Goal: Task Accomplishment & Management: Manage account settings

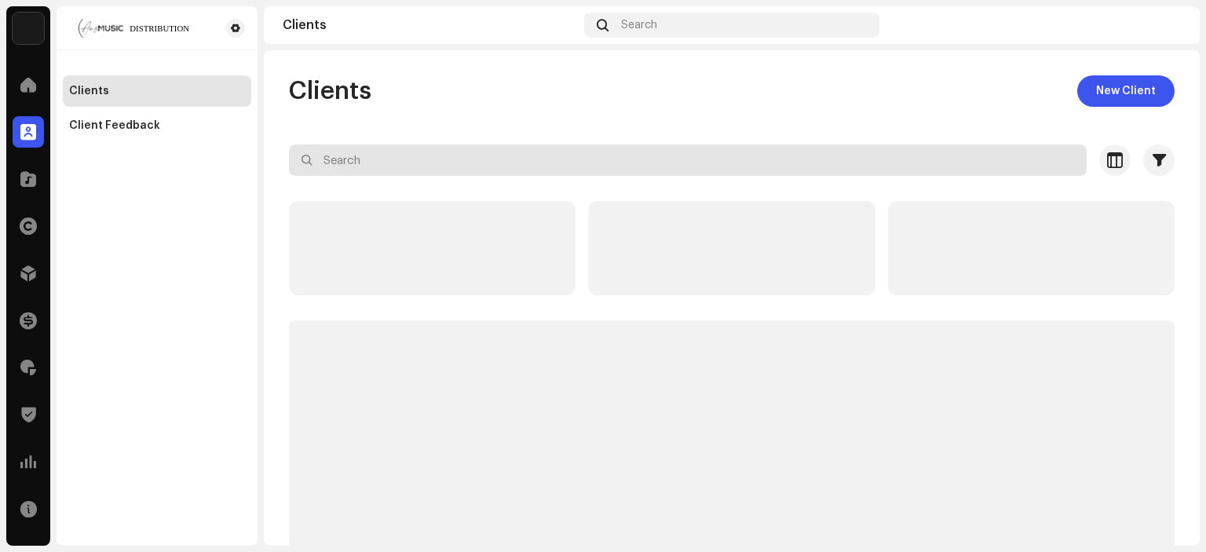
click at [343, 152] on input "text" at bounding box center [688, 159] width 798 height 31
paste input "7316480965276"
type input "7316480965276"
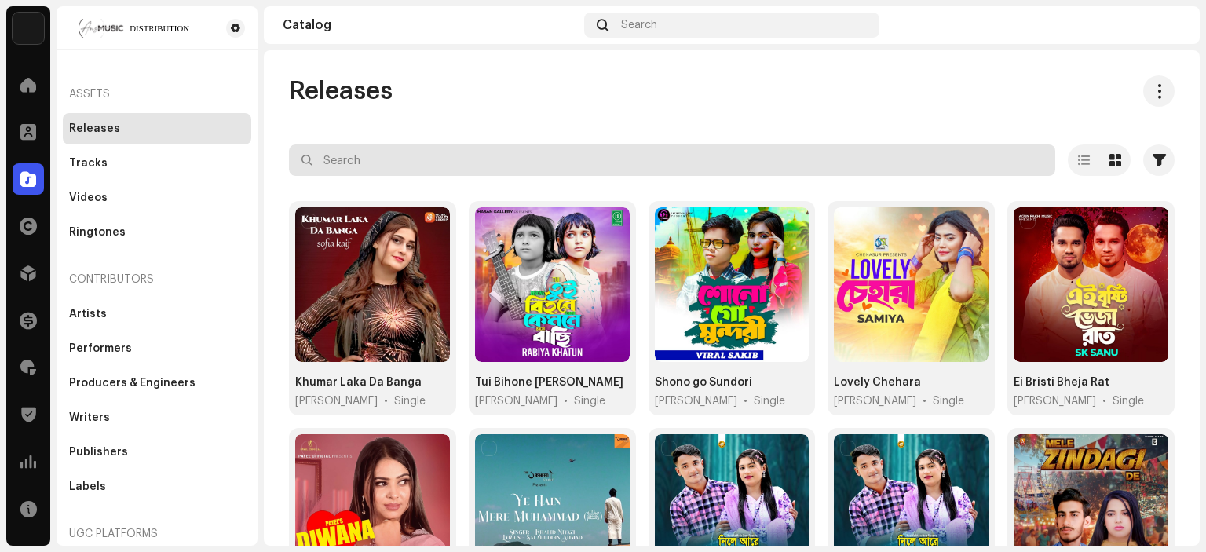
click at [415, 166] on input "text" at bounding box center [672, 159] width 766 height 31
paste input "7316480965276"
type input "7316480965276"
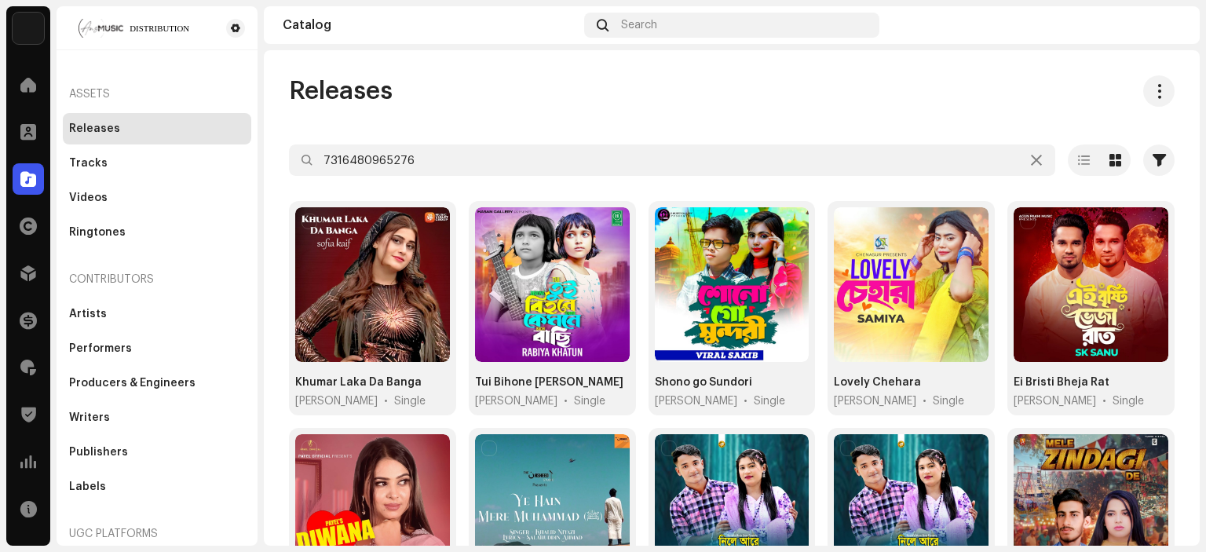
click at [486, 106] on div "Releases" at bounding box center [732, 90] width 886 height 31
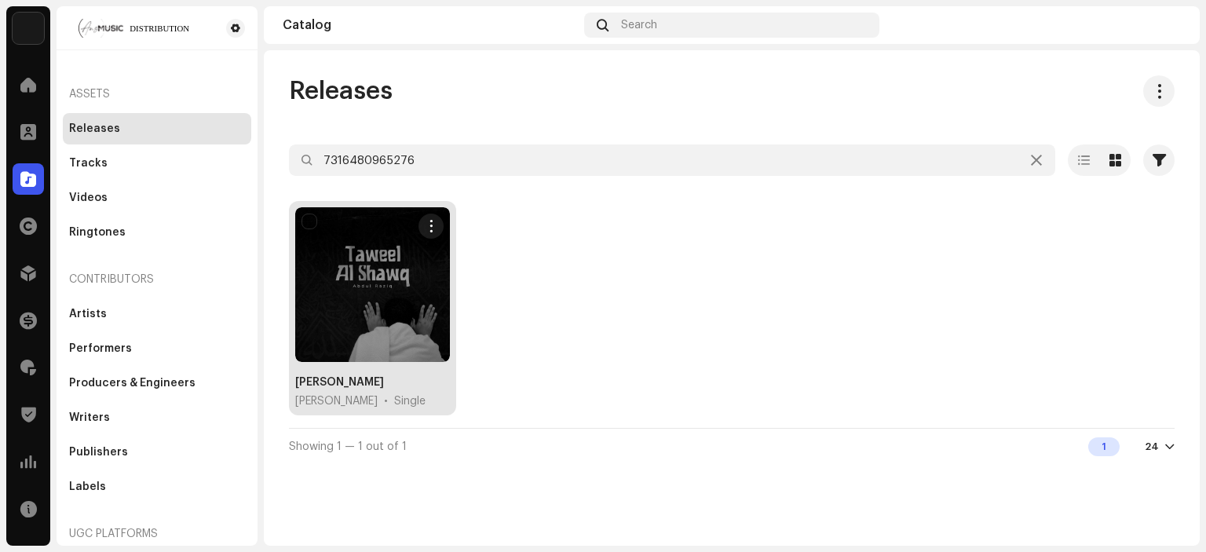
click at [351, 297] on div at bounding box center [372, 284] width 155 height 155
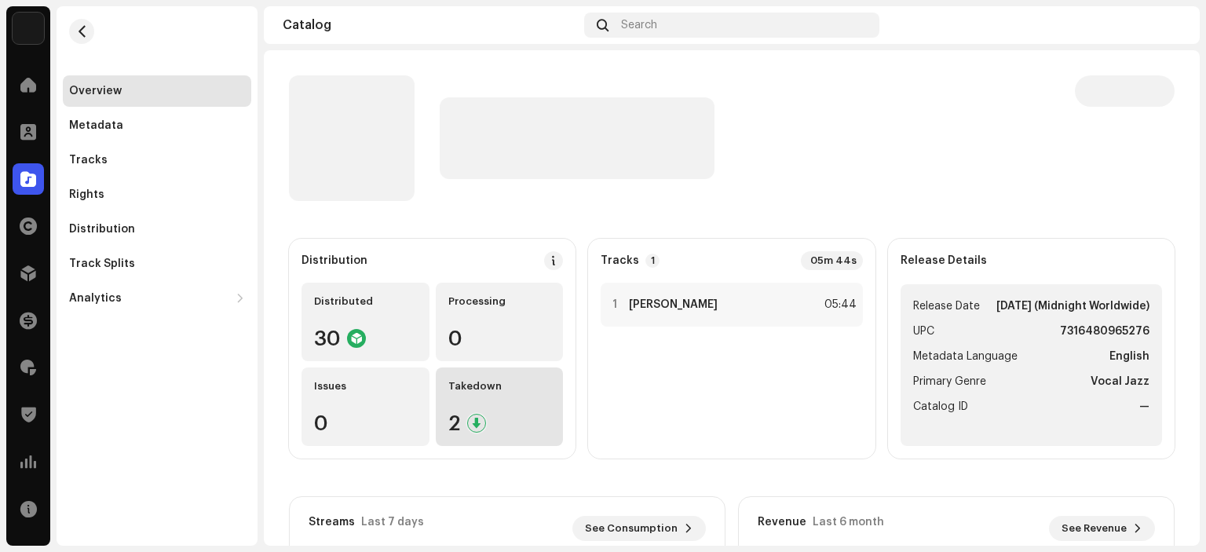
click at [519, 411] on div "Takedown 2" at bounding box center [500, 406] width 128 height 79
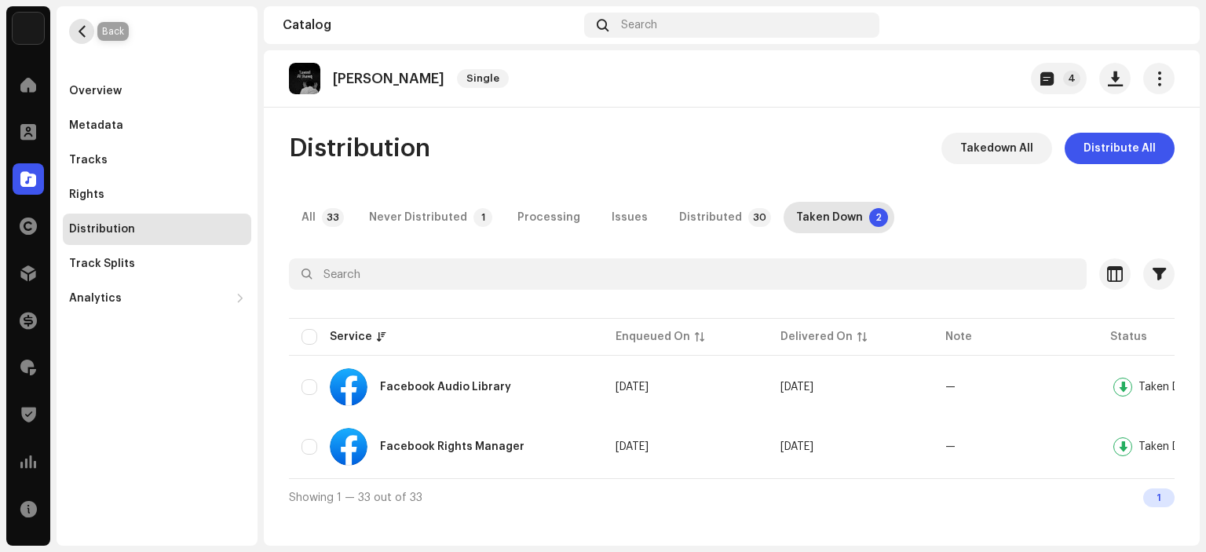
click at [82, 34] on span "button" at bounding box center [82, 31] width 12 height 13
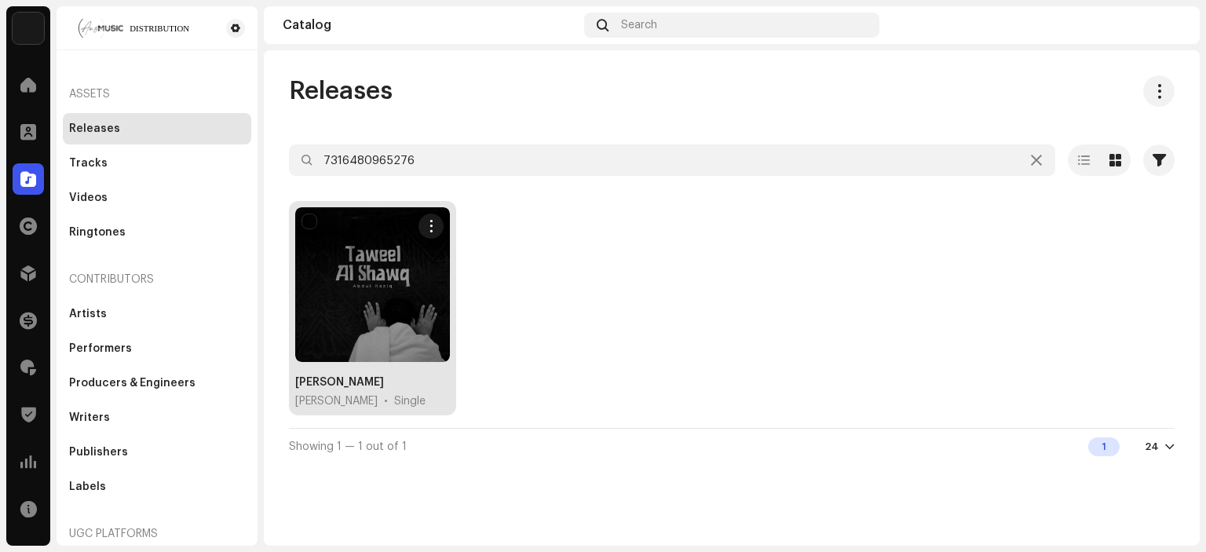
click at [396, 306] on div at bounding box center [372, 284] width 155 height 155
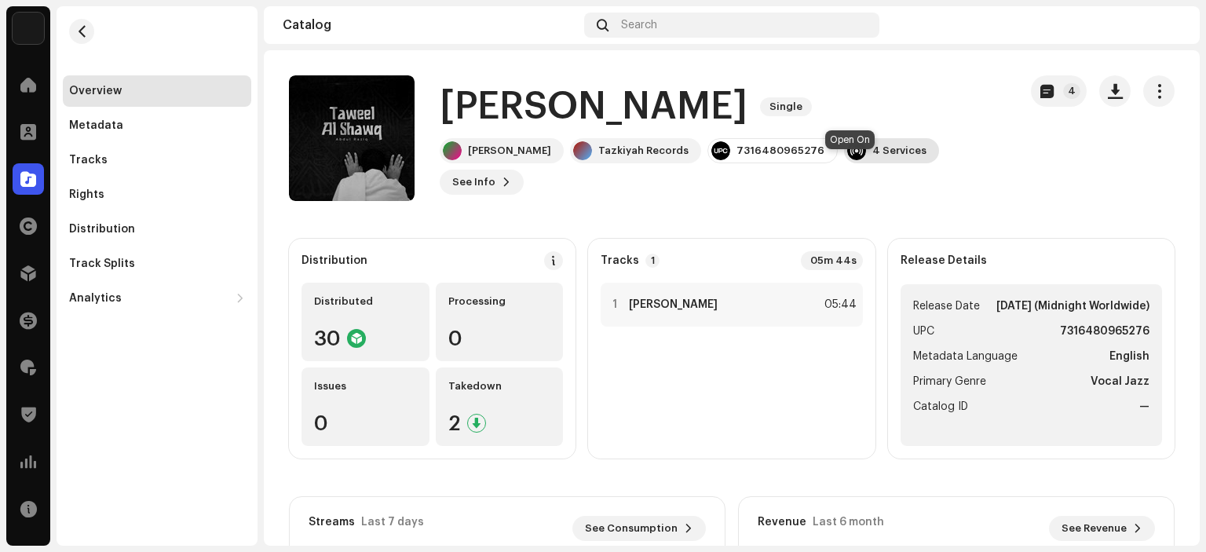
click at [872, 157] on div "4 Services" at bounding box center [899, 150] width 54 height 13
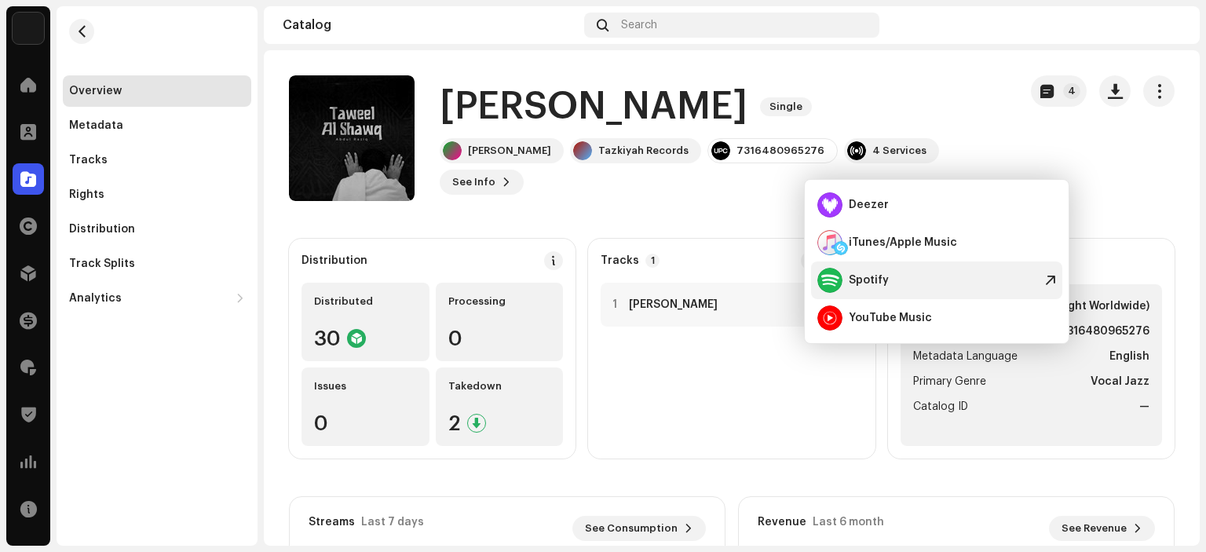
click at [882, 289] on div "Spotify" at bounding box center [852, 280] width 71 height 25
click at [626, 184] on div "[PERSON_NAME] Single [PERSON_NAME] Tazkiyah Records 7316480965276 4 Services Se…" at bounding box center [647, 138] width 717 height 126
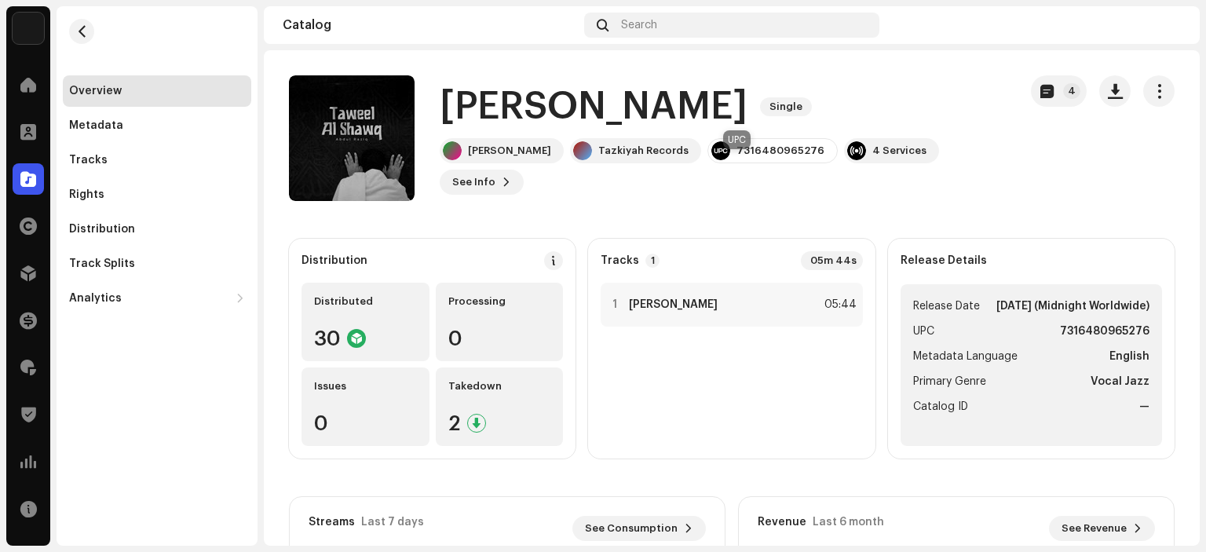
click at [744, 157] on div "7316480965276" at bounding box center [780, 150] width 88 height 13
copy div "7316480965276"
click at [205, 30] on div "Overview Metadata Tracks Rights Distribution Track Splits Analytics Consumption…" at bounding box center [157, 160] width 201 height 308
click at [38, 184] on div at bounding box center [28, 178] width 31 height 31
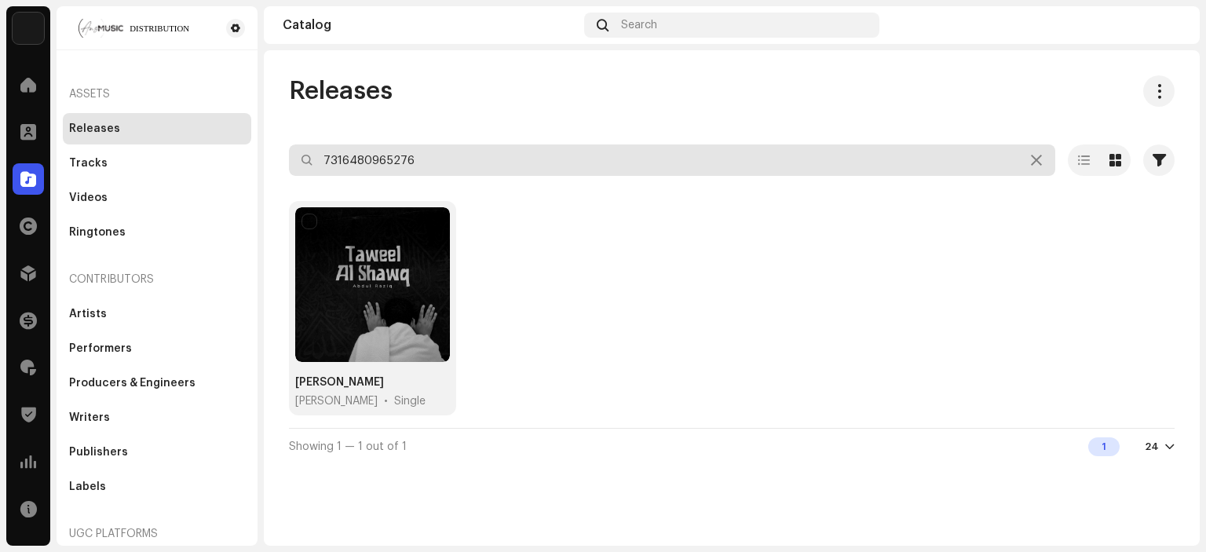
click at [408, 163] on input "7316480965276" at bounding box center [672, 159] width 766 height 31
paste input "103830"
type input "7316481038306"
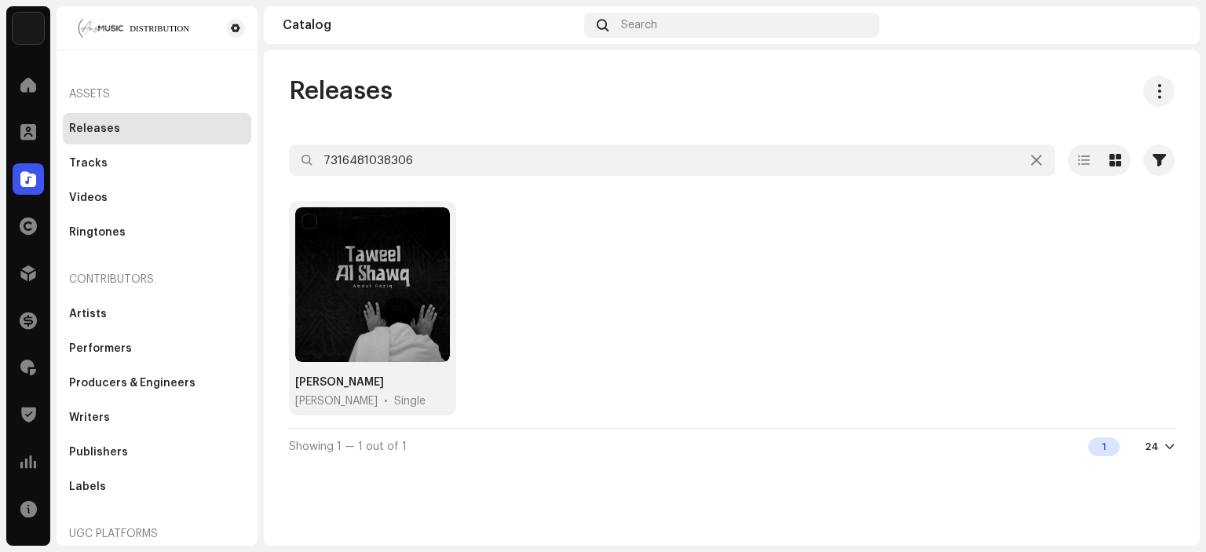
click at [509, 115] on div "Releases 7316481038306 Selected 0 Options Filters Distribution status Never Dis…" at bounding box center [732, 270] width 936 height 390
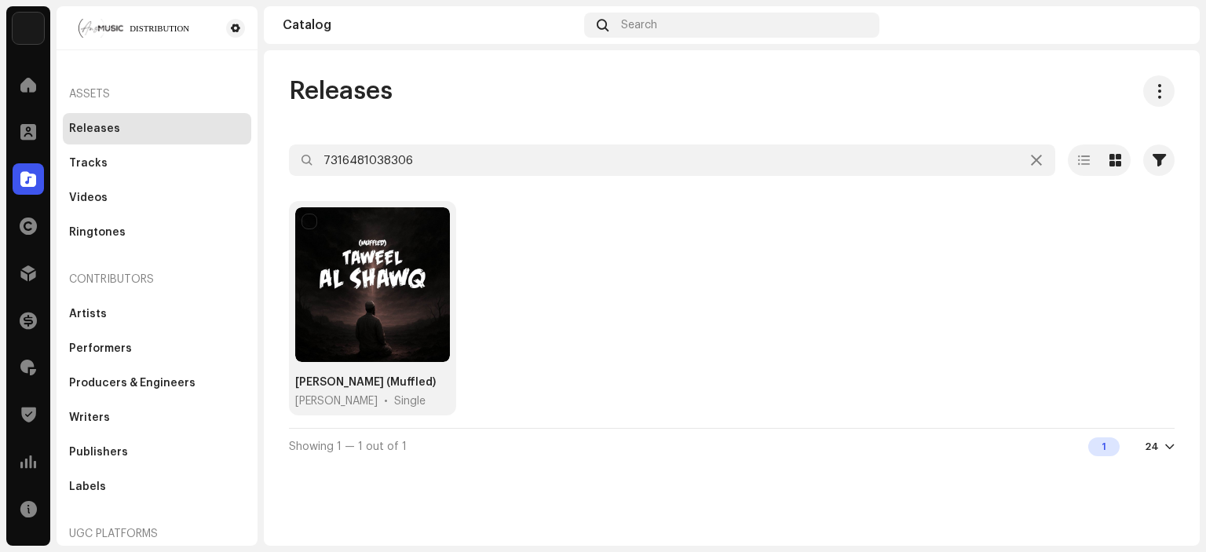
click at [418, 260] on div at bounding box center [372, 284] width 155 height 155
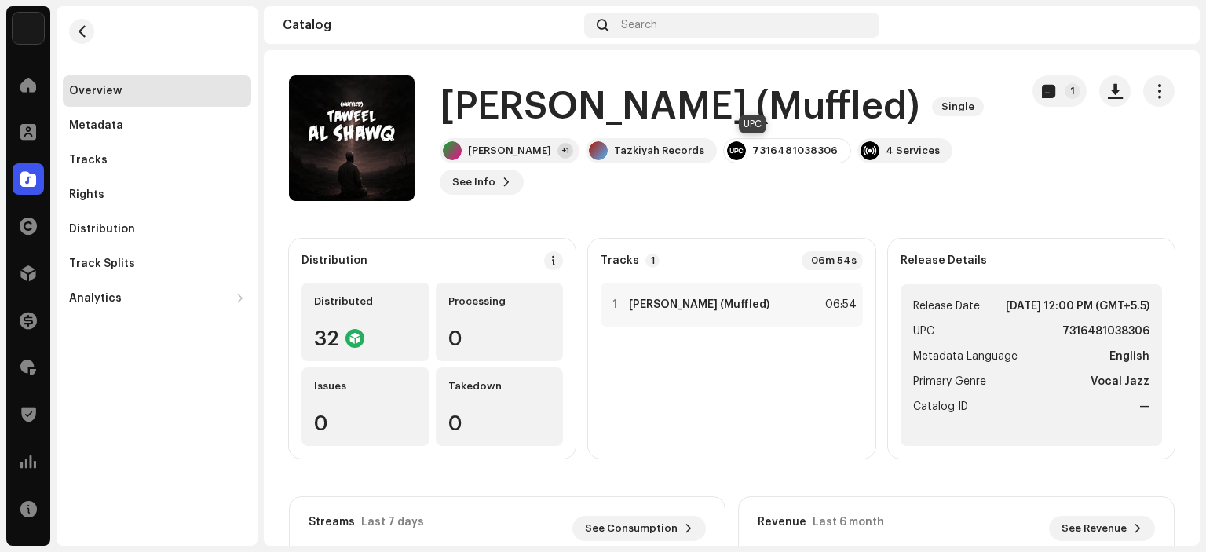
click at [756, 153] on div "7316481038306" at bounding box center [795, 150] width 86 height 13
click at [886, 152] on div "4 Services" at bounding box center [913, 150] width 54 height 13
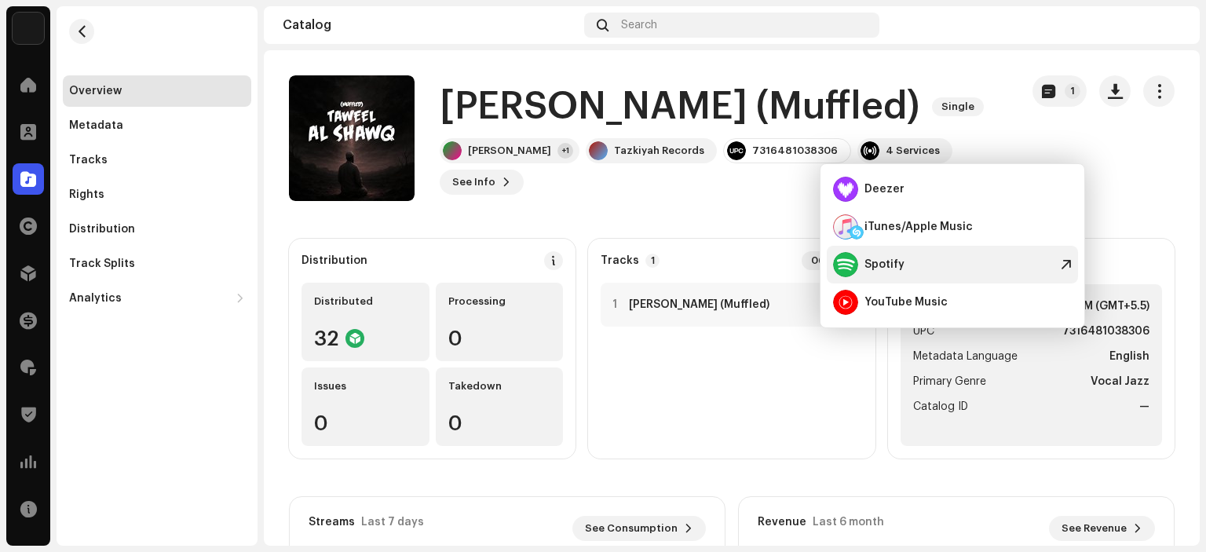
click at [864, 254] on div "Spotify" at bounding box center [868, 264] width 71 height 25
click at [16, 186] on div at bounding box center [28, 178] width 31 height 31
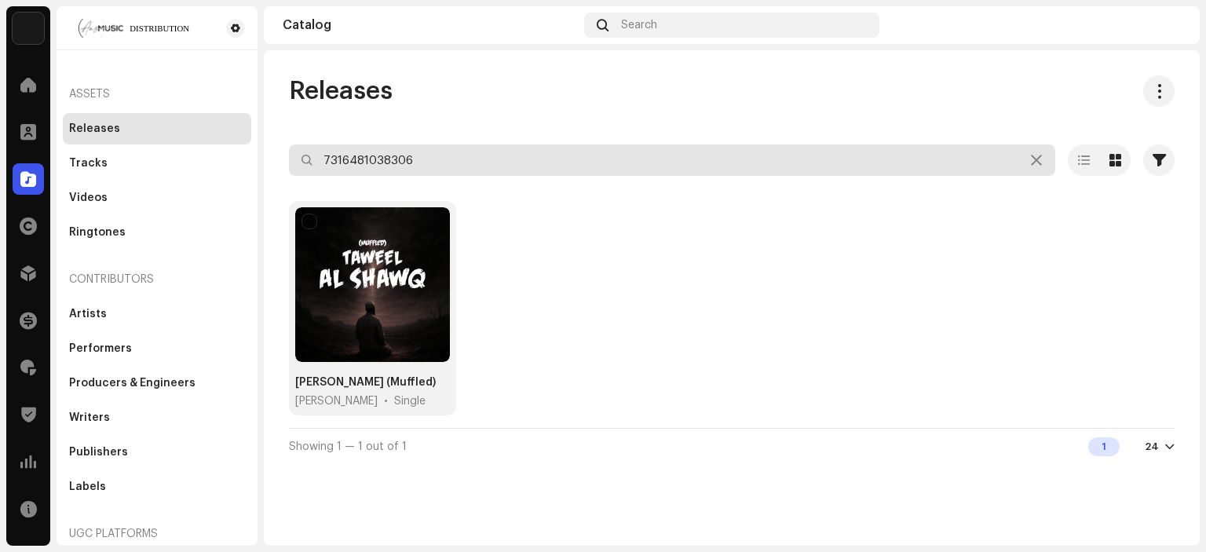
click at [406, 156] on input "7316481038306" at bounding box center [672, 159] width 766 height 31
paste input "0387269"
type input "7316480387269"
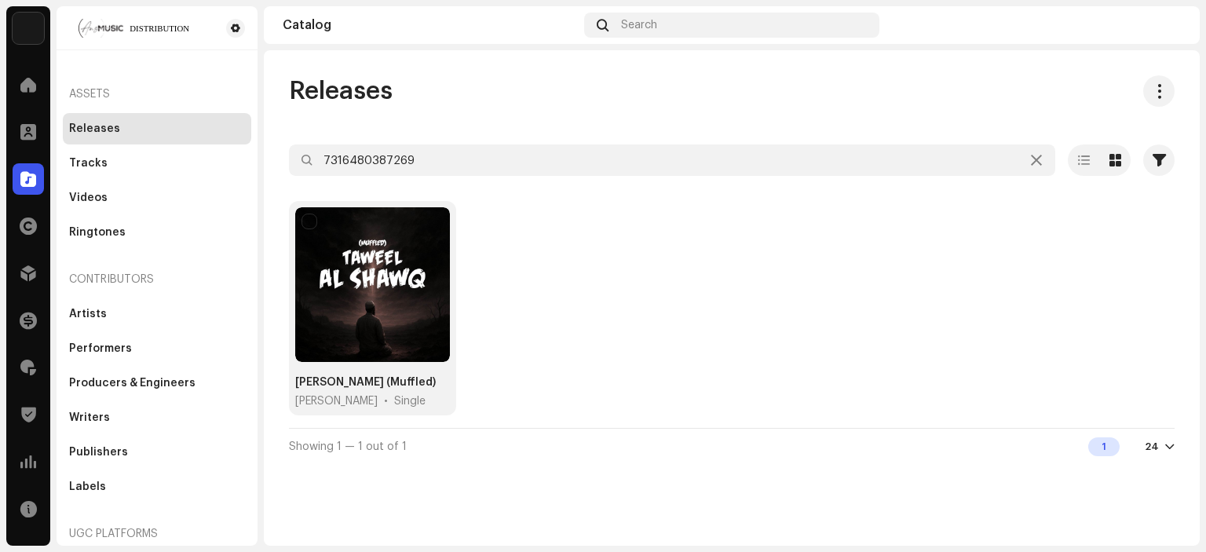
click at [499, 111] on div "Releases 7316480387269 Selected 0 Options Filters Distribution status Never Dis…" at bounding box center [732, 270] width 936 height 390
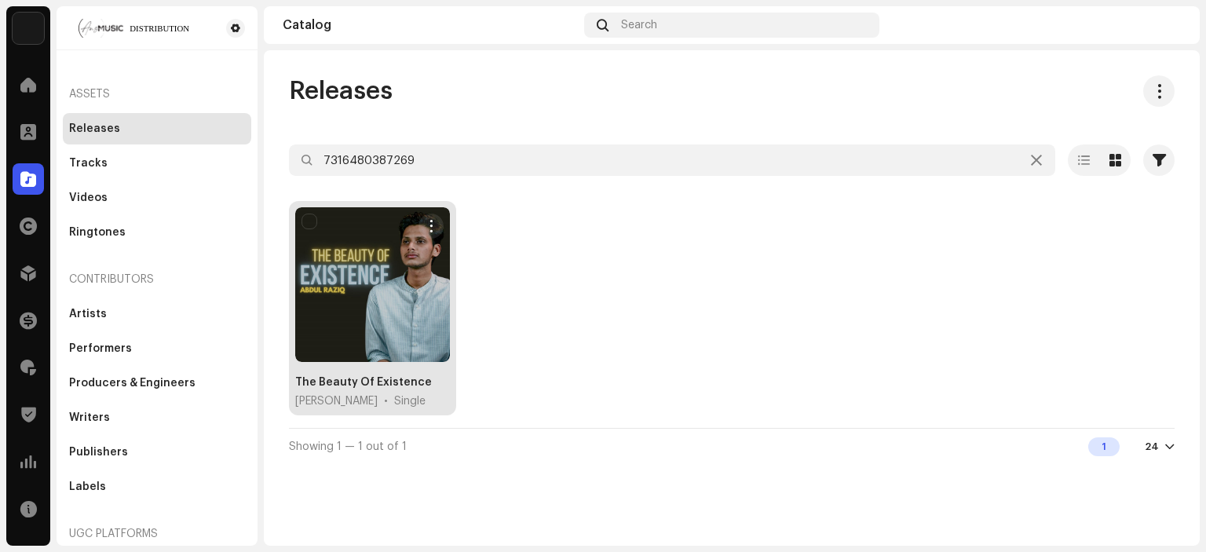
click at [418, 334] on div at bounding box center [372, 284] width 155 height 155
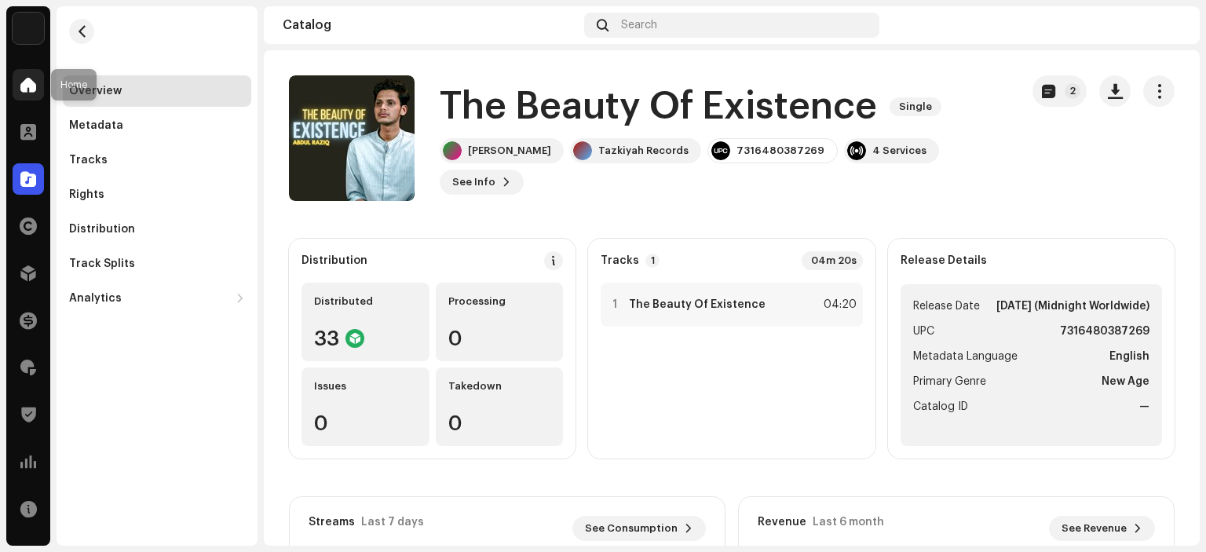
click at [21, 74] on div at bounding box center [28, 84] width 31 height 31
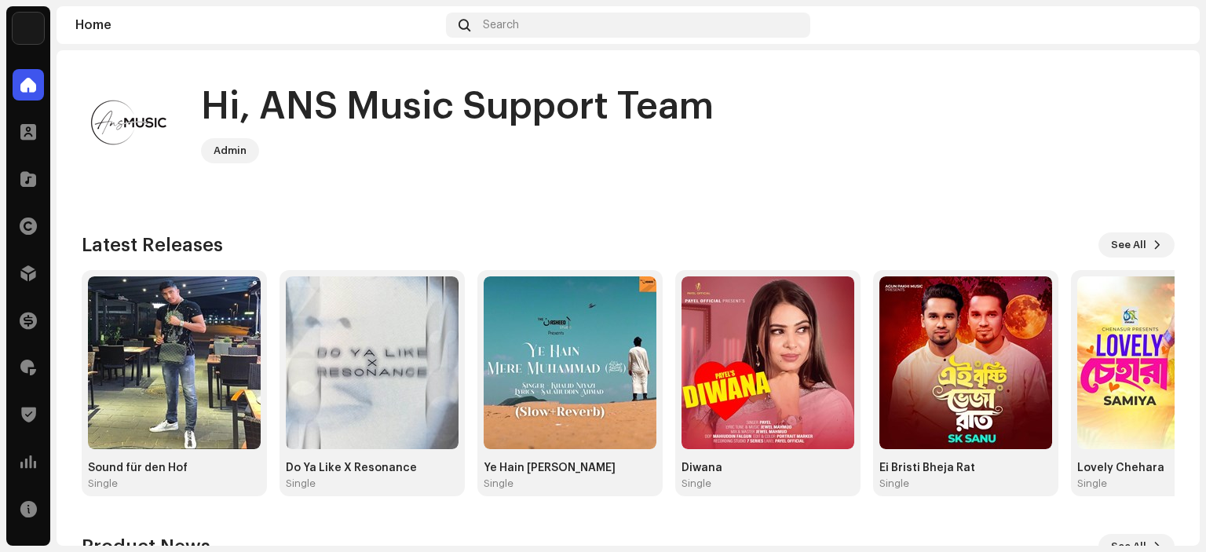
click at [393, 174] on home-user "Hi, ANS Music Support Team Admin" at bounding box center [628, 134] width 1093 height 119
click at [27, 273] on span at bounding box center [28, 273] width 16 height 13
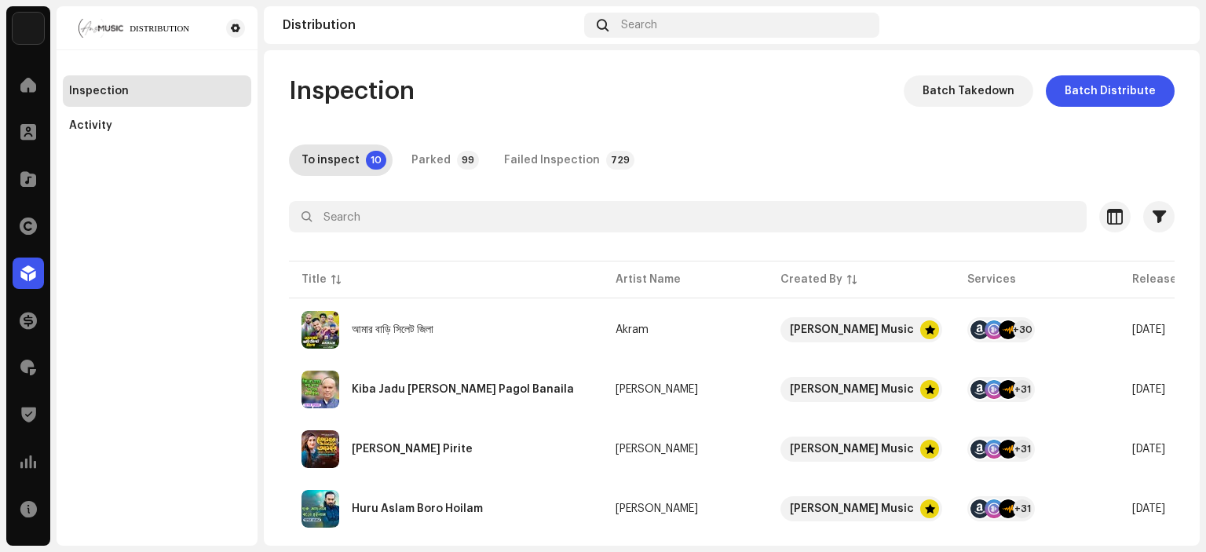
click at [763, 133] on div "Inspection Batch Takedown Batch Distribute To inspect 10 Parked 99 Failed Inspe…" at bounding box center [732, 505] width 936 height 860
click at [777, 141] on div "Inspection Batch Takedown Batch Distribute To inspect 10 Parked 99 Failed Inspe…" at bounding box center [732, 505] width 936 height 860
click at [503, 105] on div "Inspection Batch Takedown Batch Distribute" at bounding box center [732, 90] width 886 height 31
click at [19, 168] on div at bounding box center [28, 178] width 31 height 31
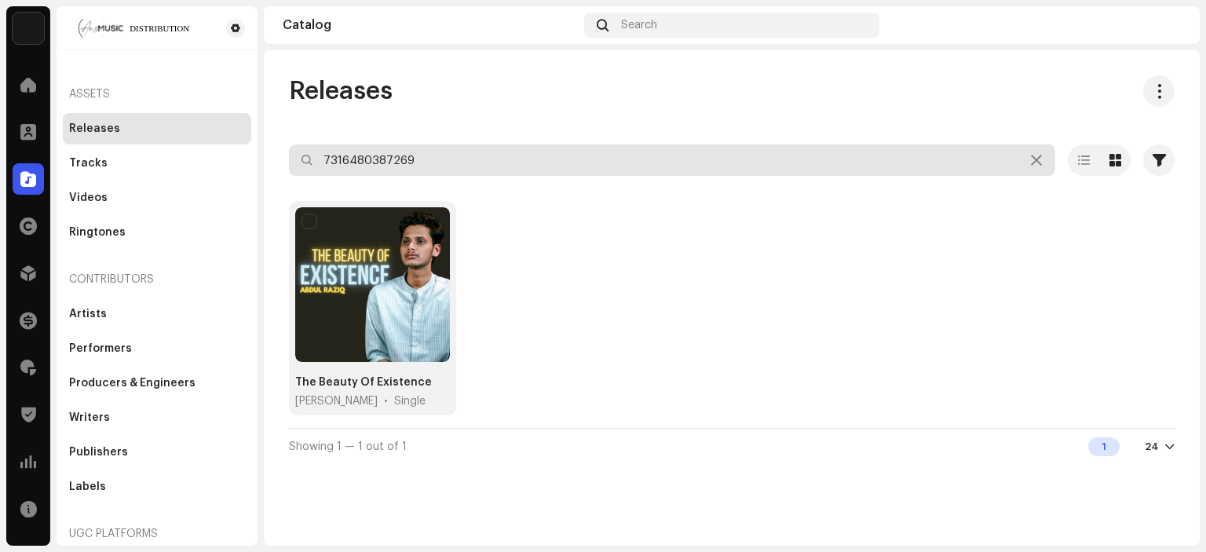
click at [349, 158] on input "7316480387269" at bounding box center [672, 159] width 766 height 31
paste input "Alif Un Ba"
type input "Alif Un Ba"
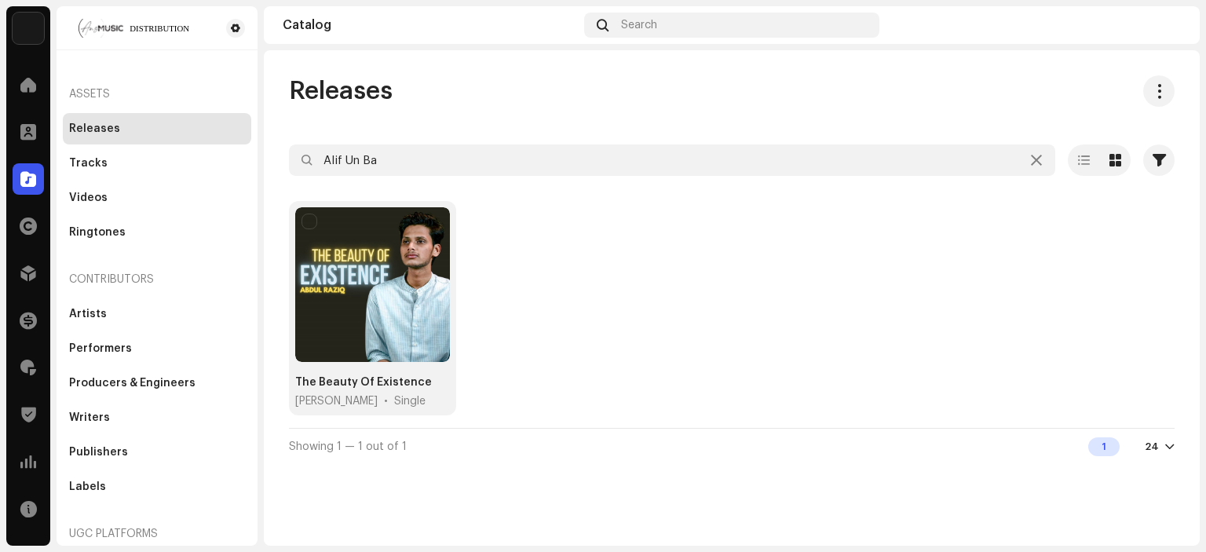
click at [469, 126] on div "Releases Alif Un Ba Selected 0 Options Filters Distribution status Never Distri…" at bounding box center [732, 270] width 936 height 390
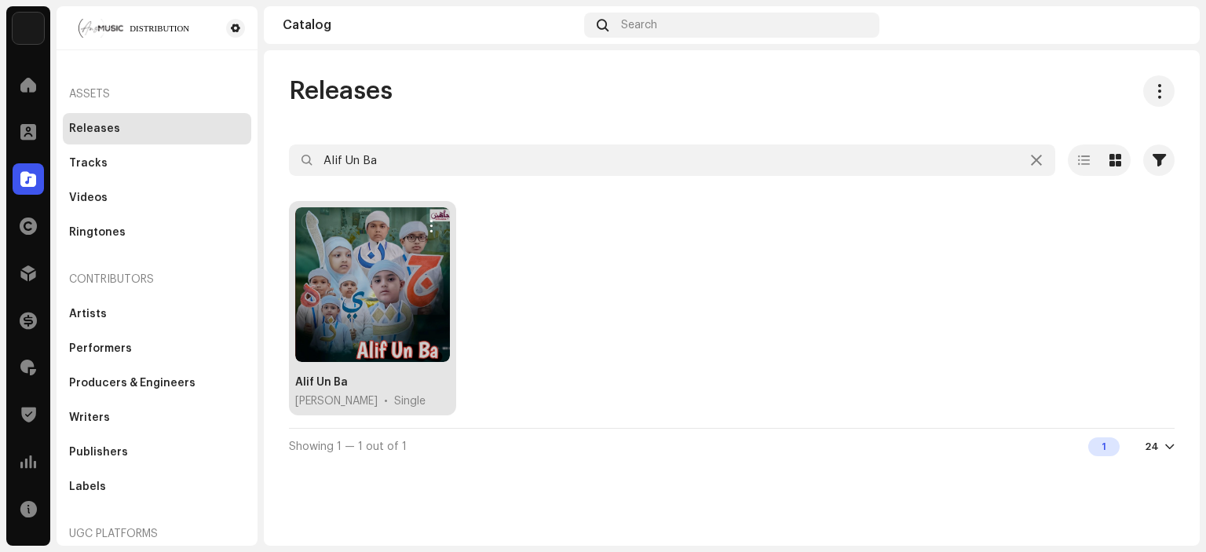
click at [371, 269] on div at bounding box center [372, 284] width 155 height 155
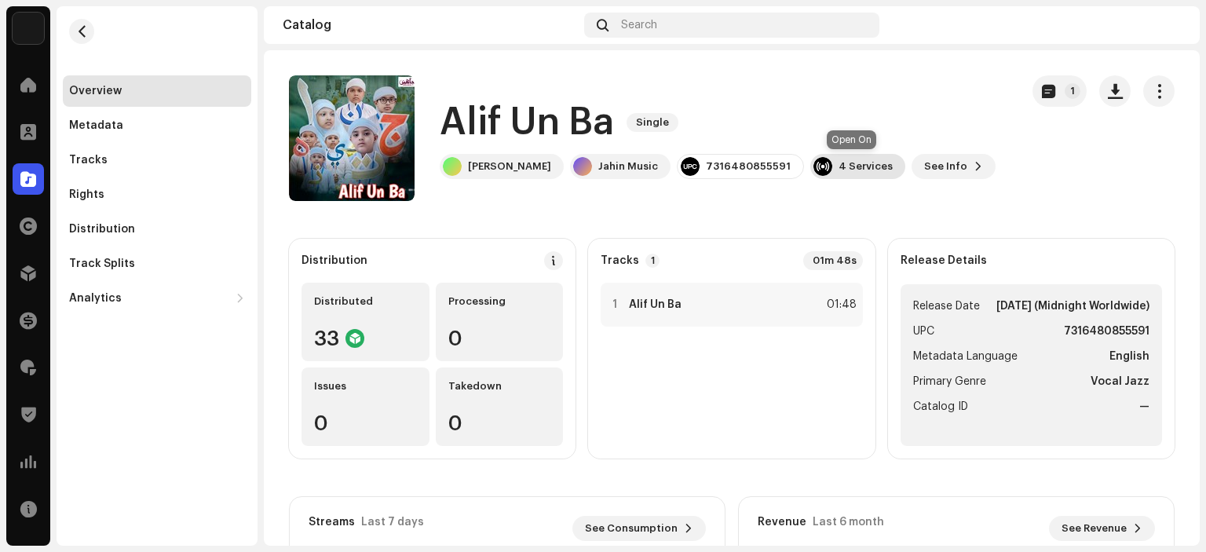
click at [857, 170] on div "4 Services" at bounding box center [865, 166] width 54 height 13
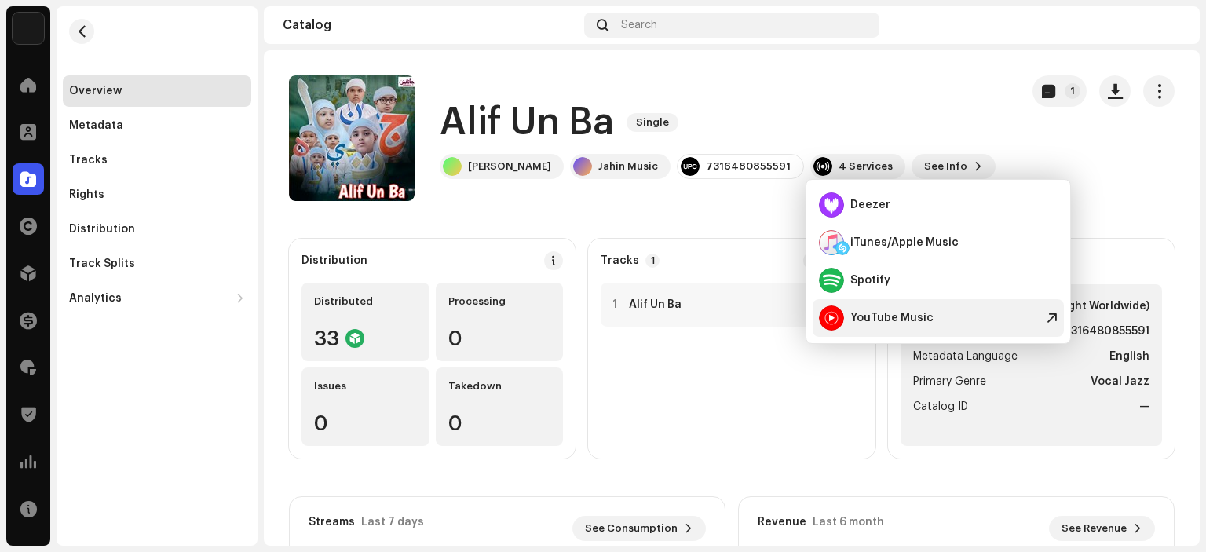
click at [865, 312] on div "YouTube Music" at bounding box center [891, 318] width 83 height 13
click at [697, 112] on div "Alif Un Ba Single" at bounding box center [718, 122] width 556 height 50
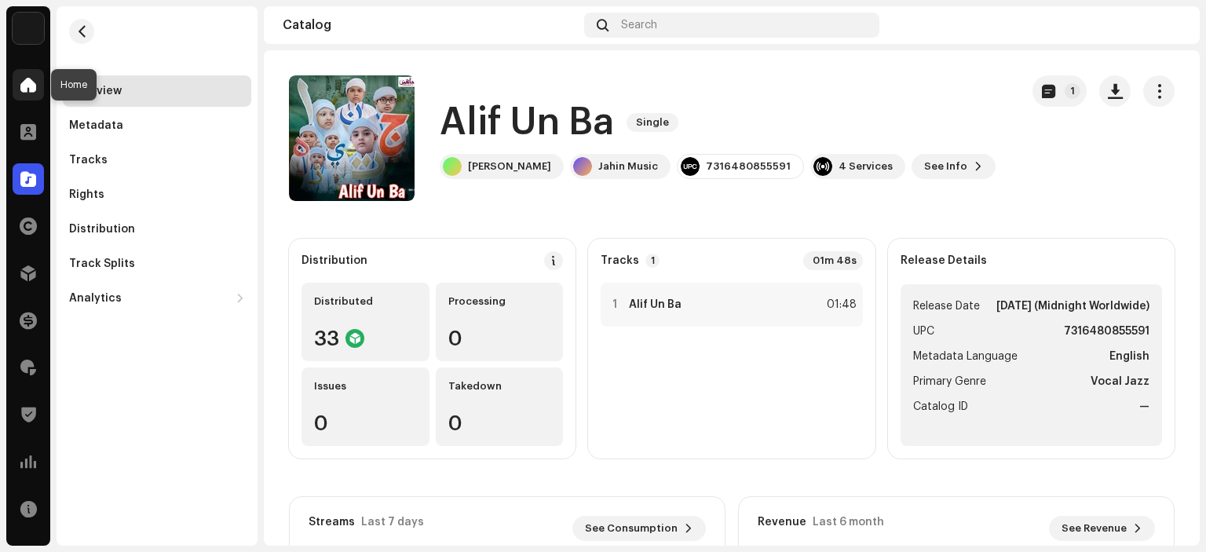
click at [31, 79] on span at bounding box center [28, 85] width 16 height 13
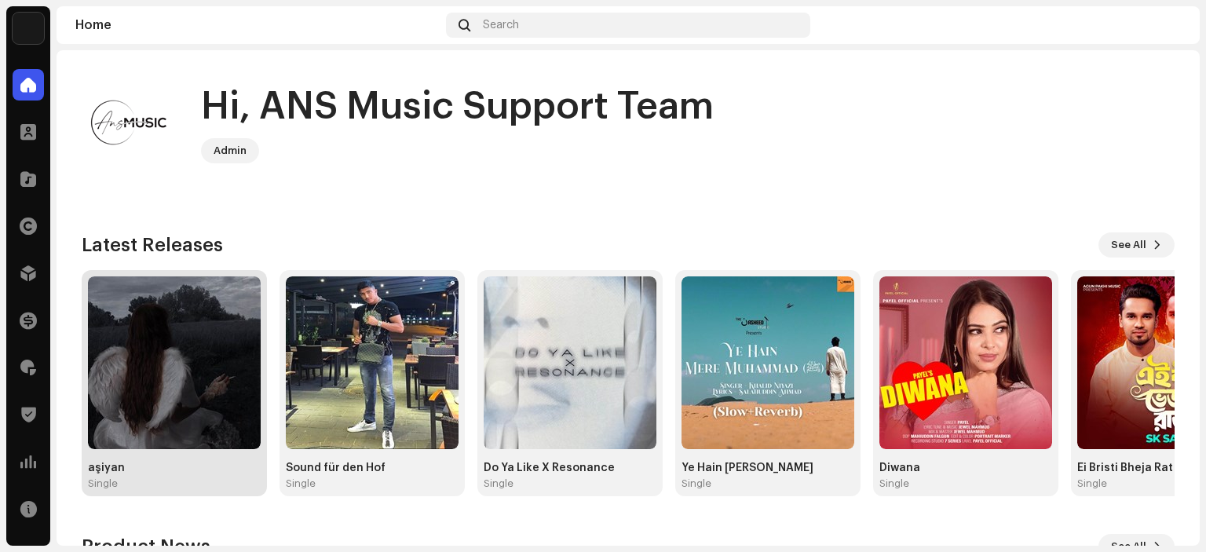
click at [236, 395] on img at bounding box center [174, 362] width 173 height 173
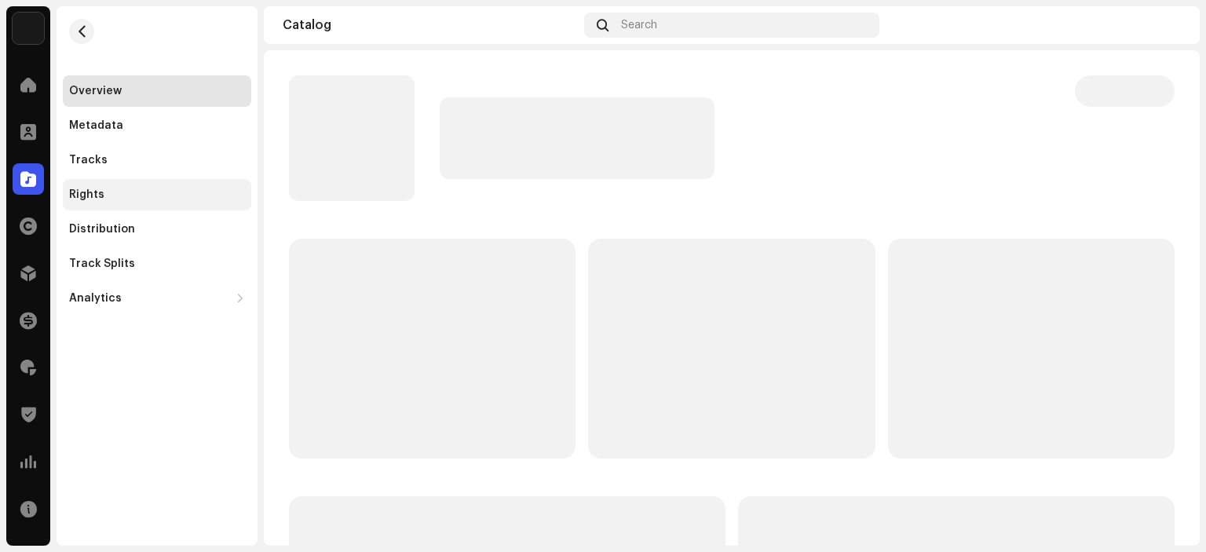
click at [94, 200] on div "Rights" at bounding box center [86, 194] width 35 height 13
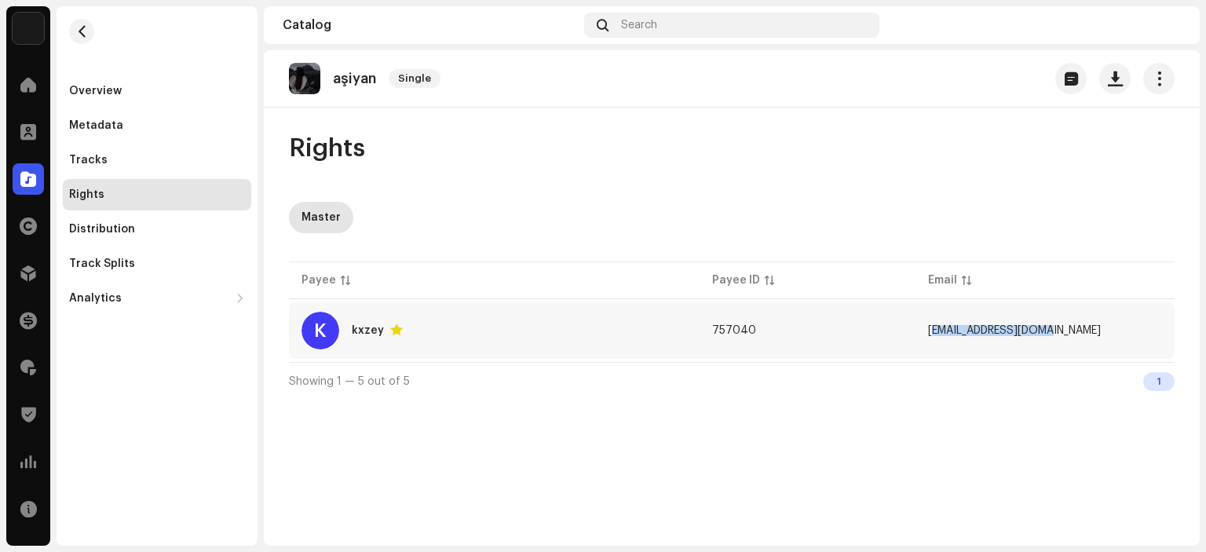
copy span "[EMAIL_ADDRESS][DOMAIN_NAME]"
drag, startPoint x: 948, startPoint y: 328, endPoint x: 1105, endPoint y: 395, distance: 170.6
click at [1105, 395] on div "Payee Payee ID Email K kxzey 757040 [EMAIL_ADDRESS][DOMAIN_NAME] Showing 1 — 5 …" at bounding box center [732, 328] width 886 height 141
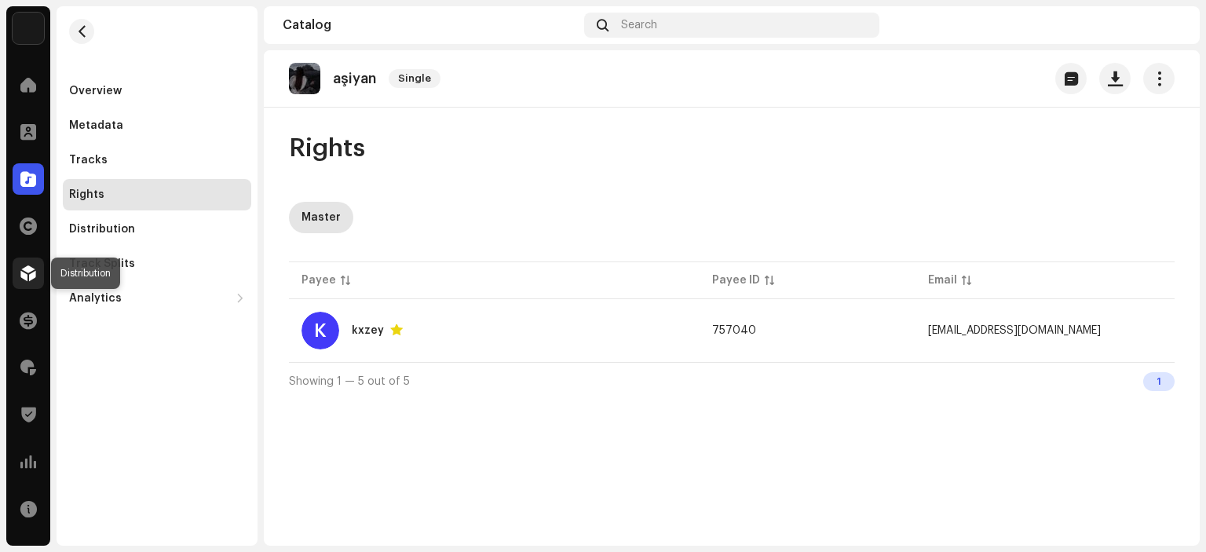
click at [35, 284] on div at bounding box center [28, 273] width 31 height 31
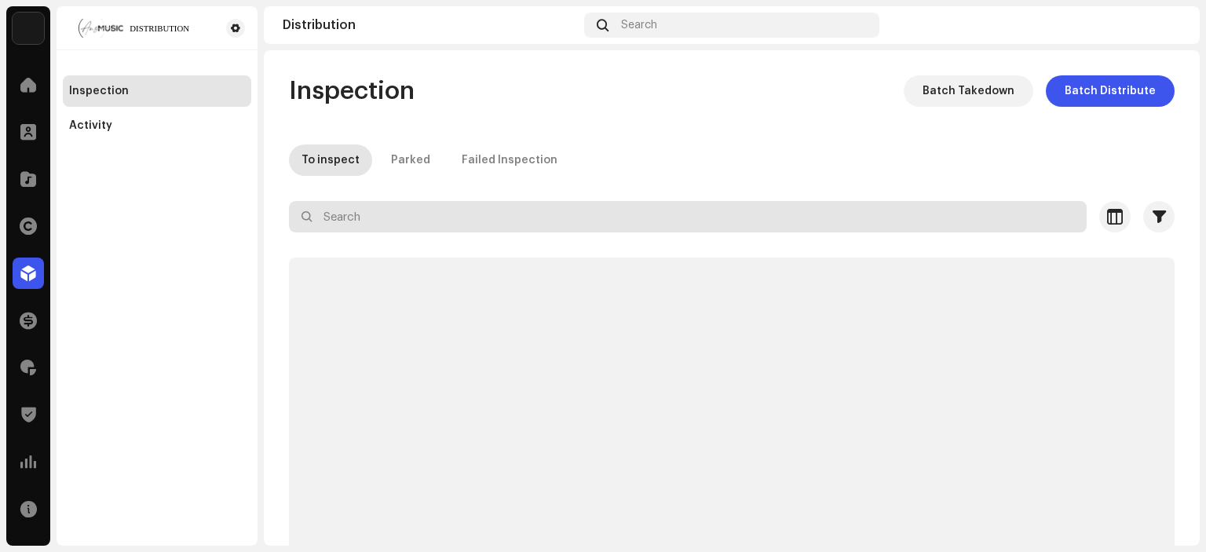
click at [401, 219] on input "text" at bounding box center [688, 216] width 798 height 31
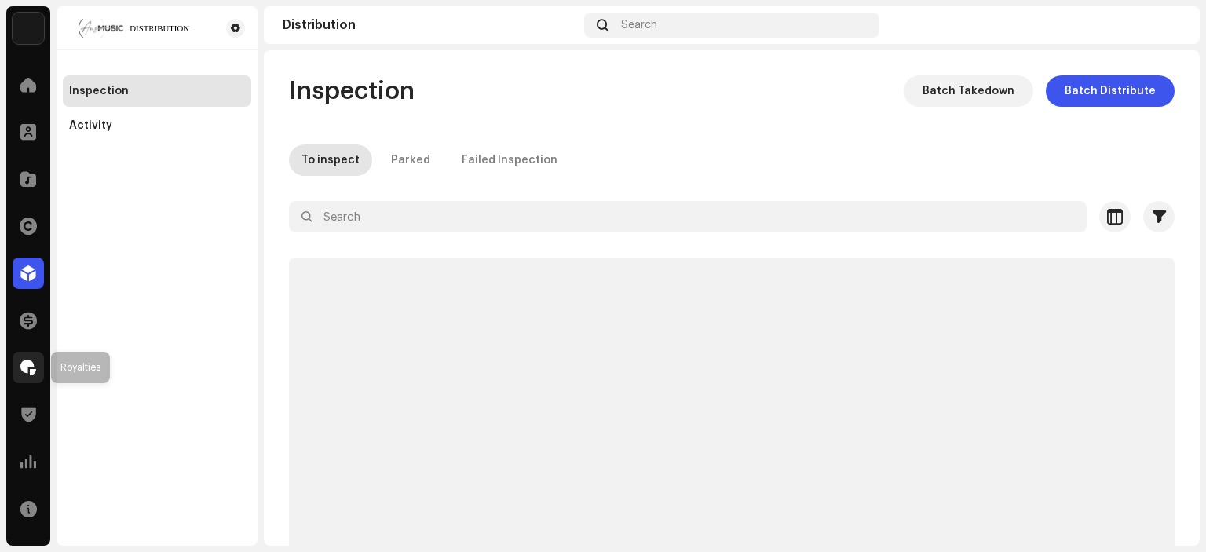
click at [38, 375] on div at bounding box center [28, 367] width 31 height 31
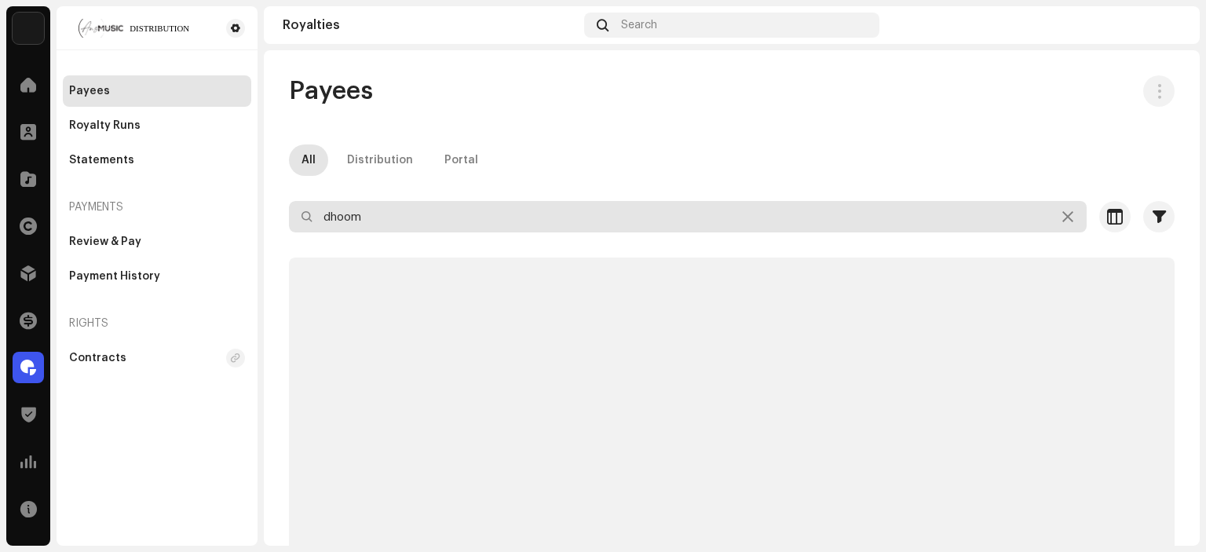
click at [440, 213] on input "dhoom" at bounding box center [688, 216] width 798 height 31
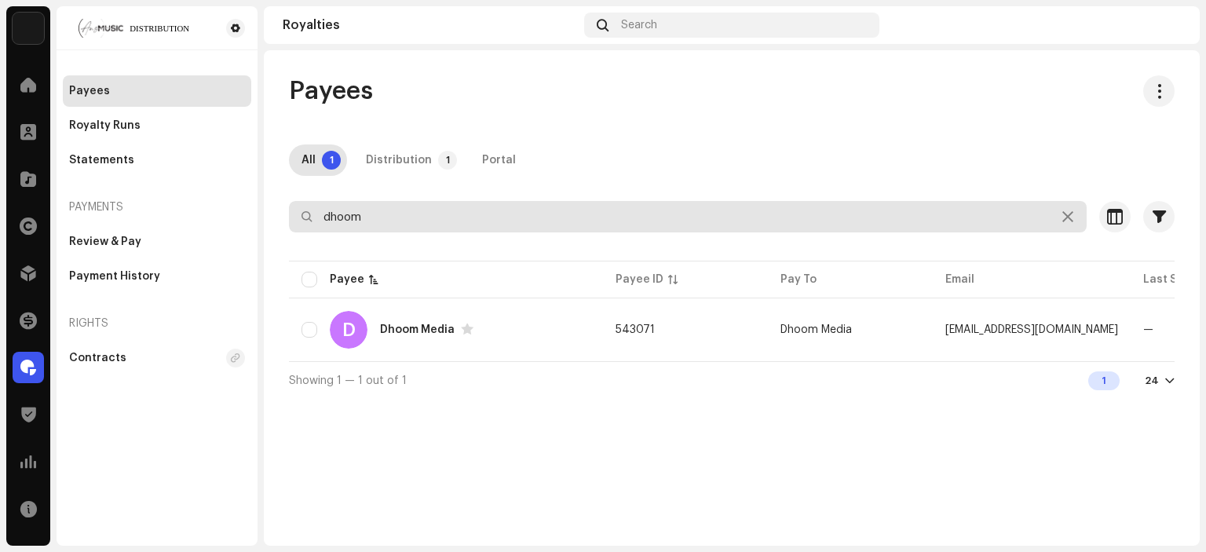
paste input "k23506162@gmail.c"
type input "[EMAIL_ADDRESS][DOMAIN_NAME]"
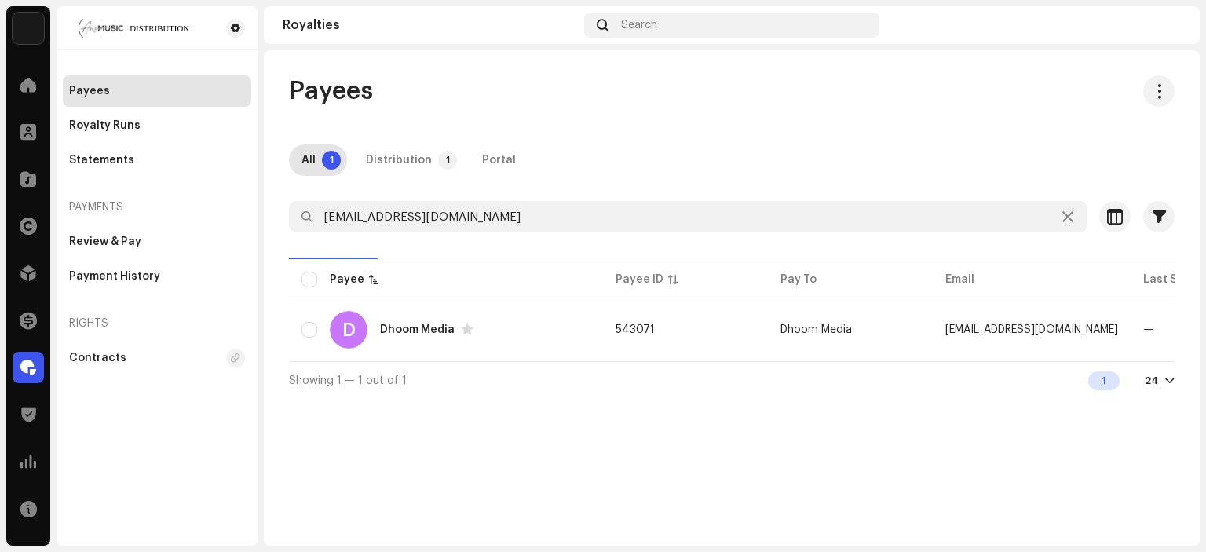
click at [576, 129] on div "Payees All 1 Distribution 1 Portal [EMAIL_ADDRESS][DOMAIN_NAME] Selected 0 Sele…" at bounding box center [732, 236] width 936 height 323
click at [381, 328] on div "kxzey" at bounding box center [396, 329] width 32 height 11
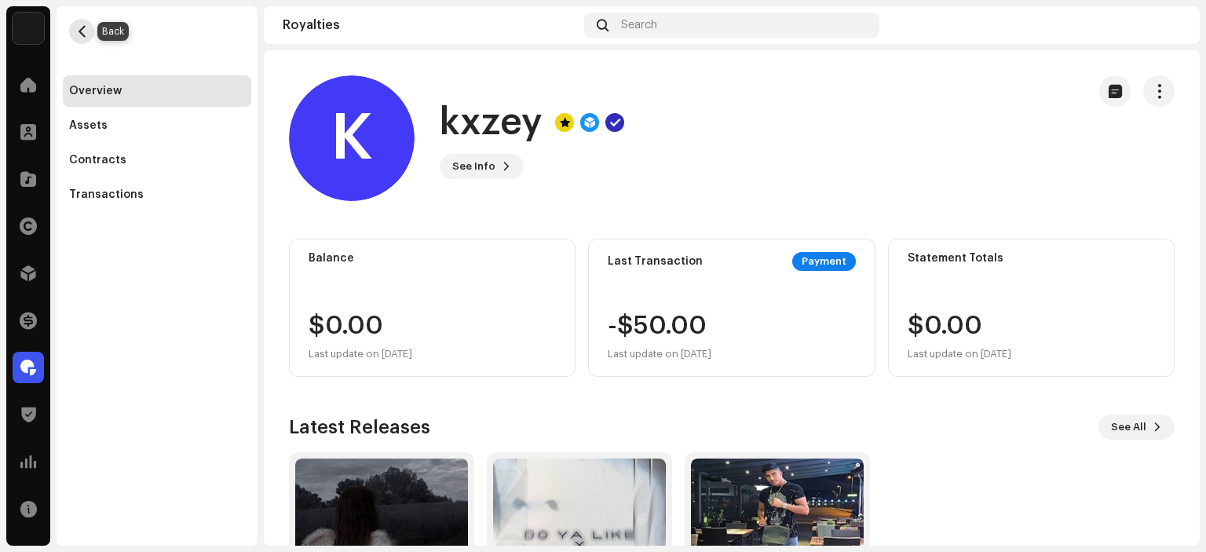
click at [88, 34] on button "button" at bounding box center [81, 31] width 25 height 25
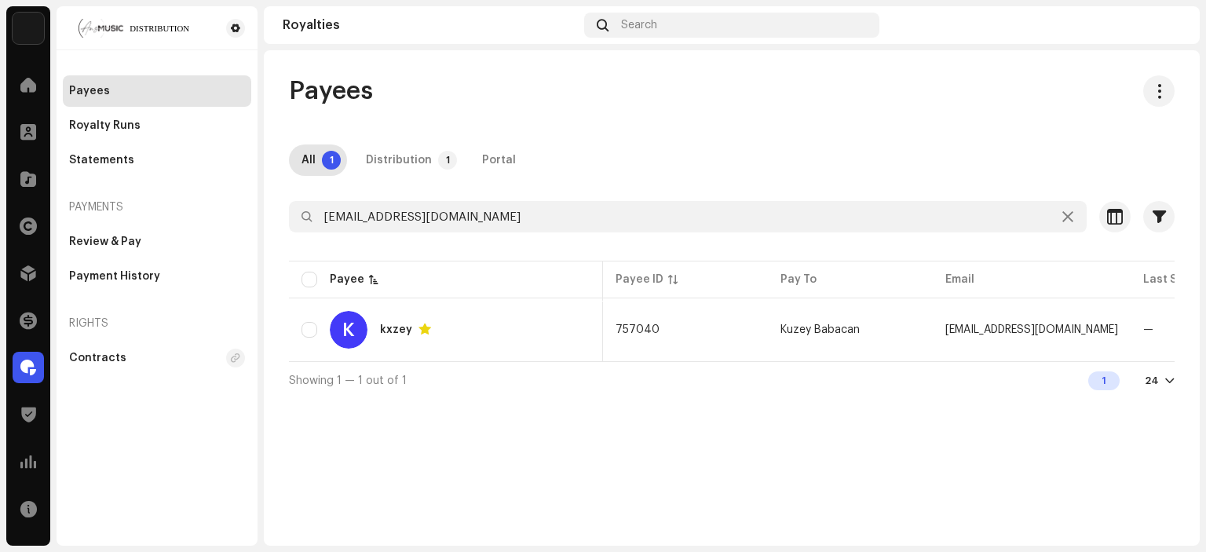
scroll to position [0, 418]
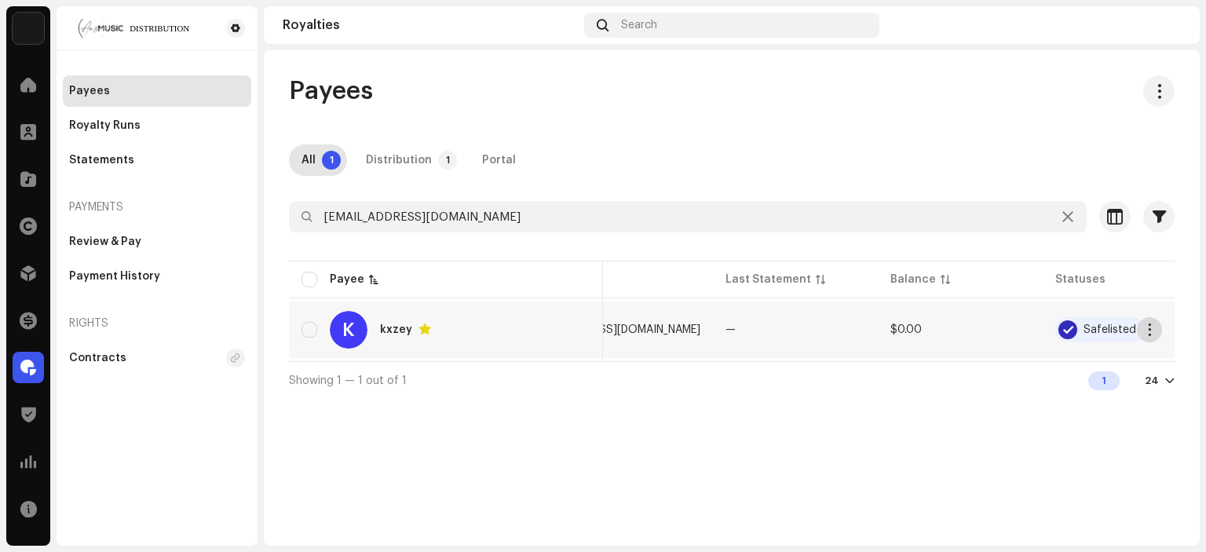
click at [1153, 338] on button "button" at bounding box center [1149, 329] width 25 height 25
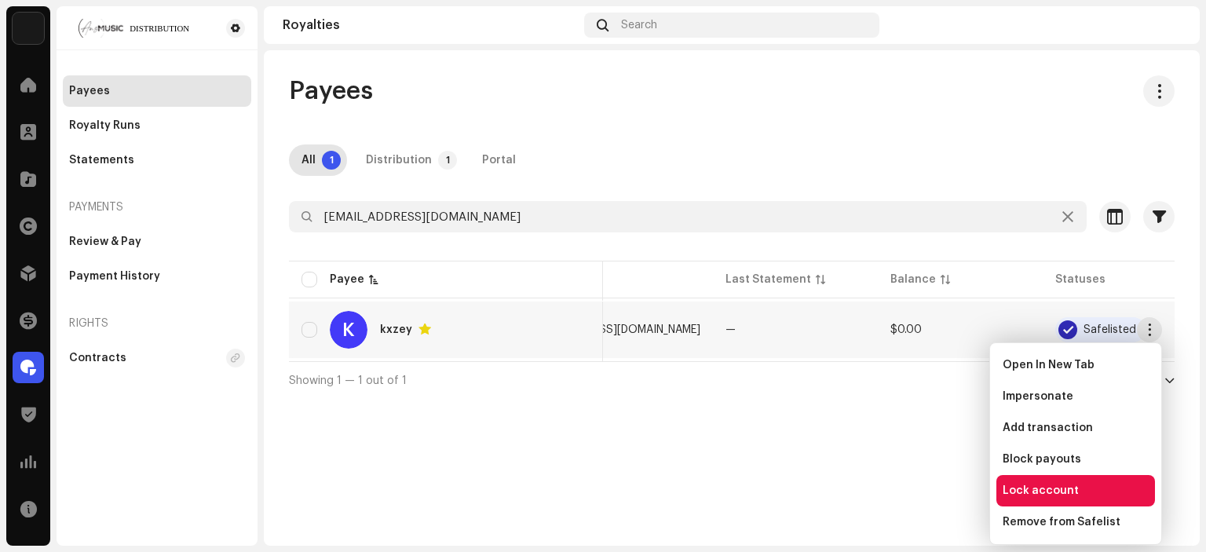
click at [1055, 489] on span "Lock account" at bounding box center [1041, 490] width 76 height 13
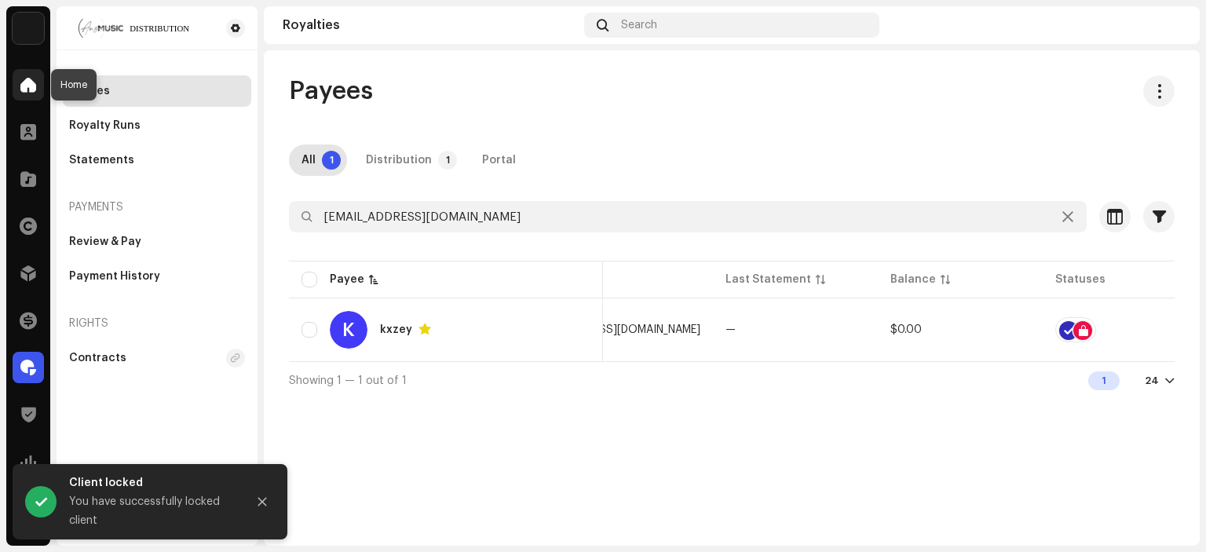
click at [32, 90] on span at bounding box center [28, 85] width 16 height 13
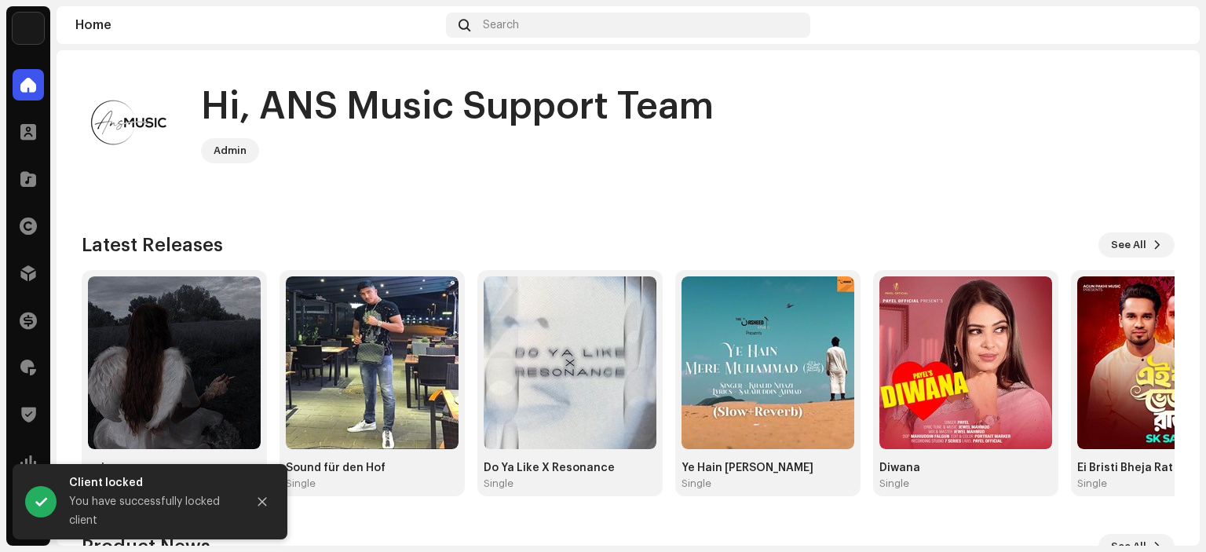
click at [377, 183] on home-user "Hi, ANS Music Support Team Admin" at bounding box center [628, 134] width 1093 height 119
